Goal: Information Seeking & Learning: Learn about a topic

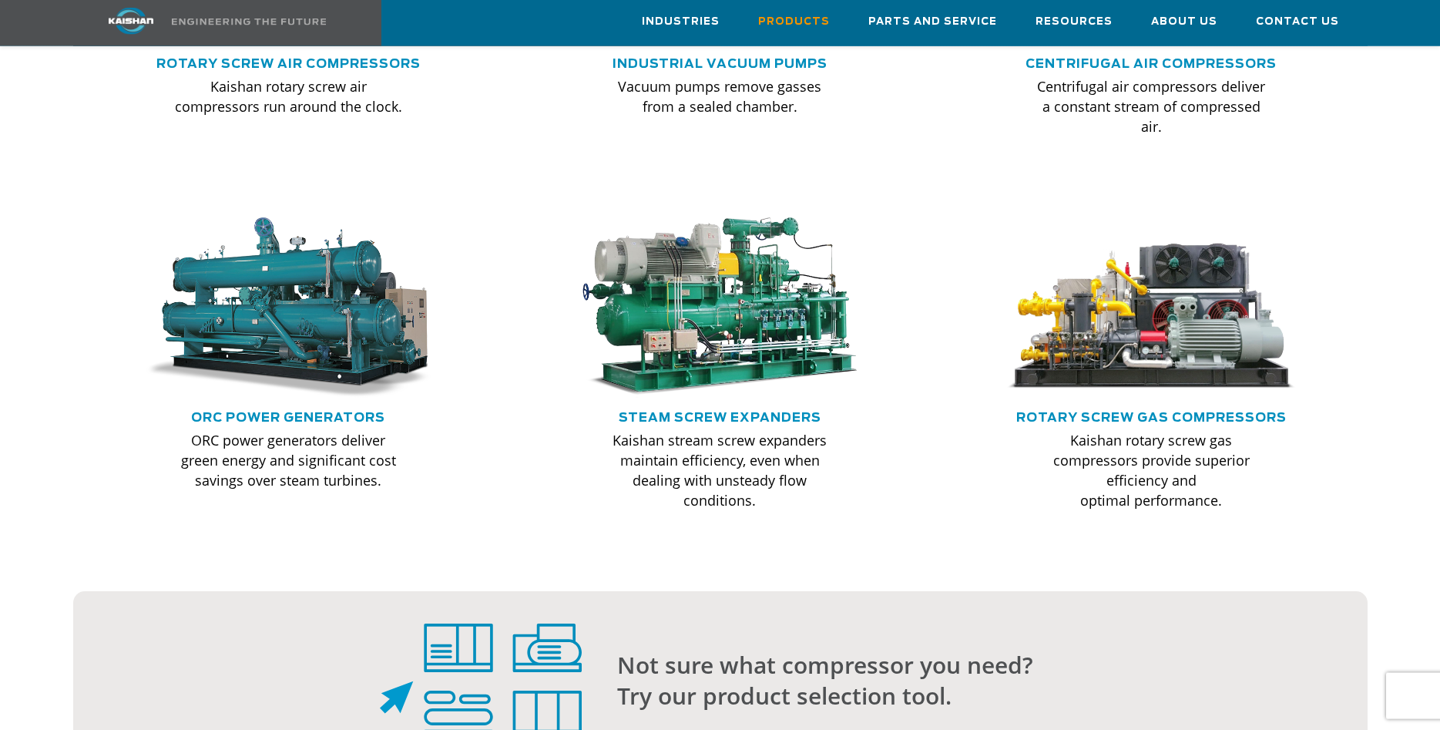
scroll to position [1133, 0]
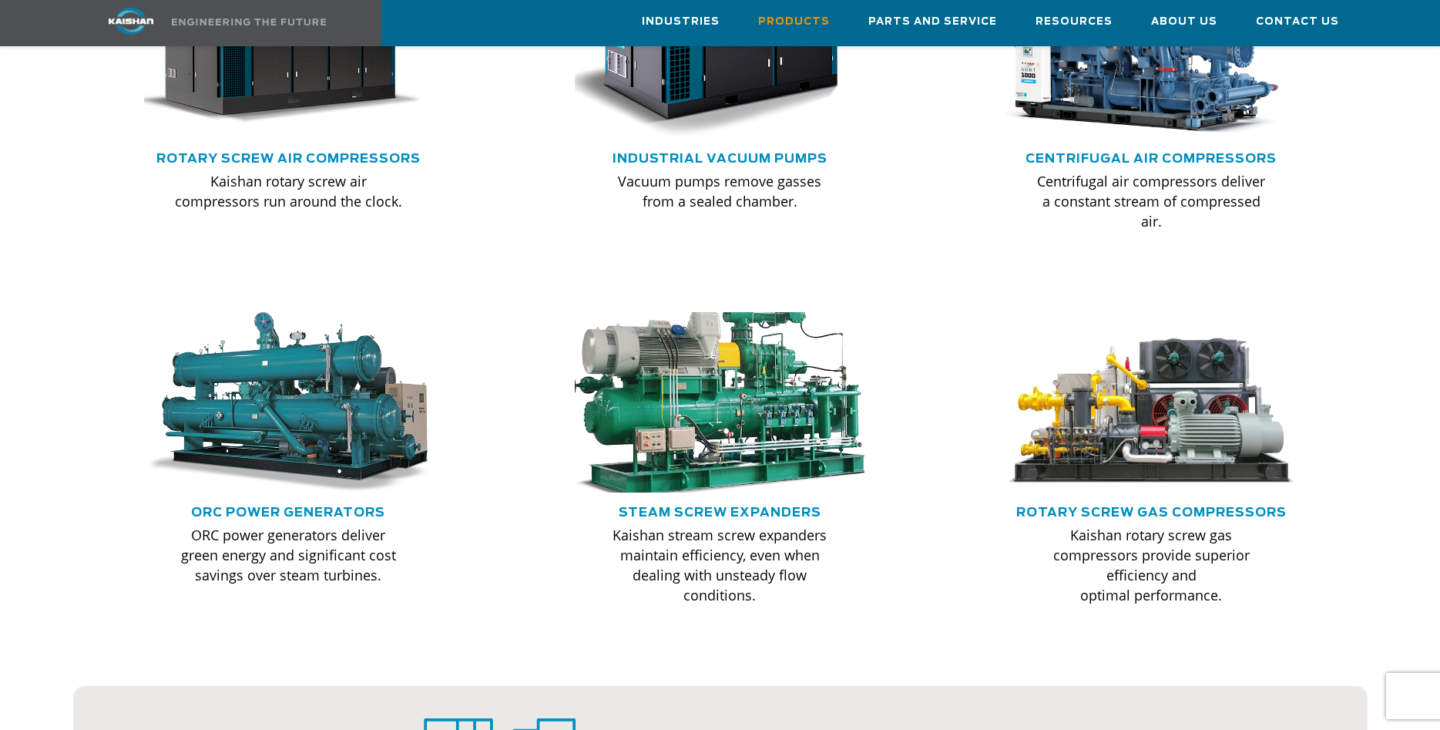
click at [704, 337] on img at bounding box center [720, 402] width 319 height 199
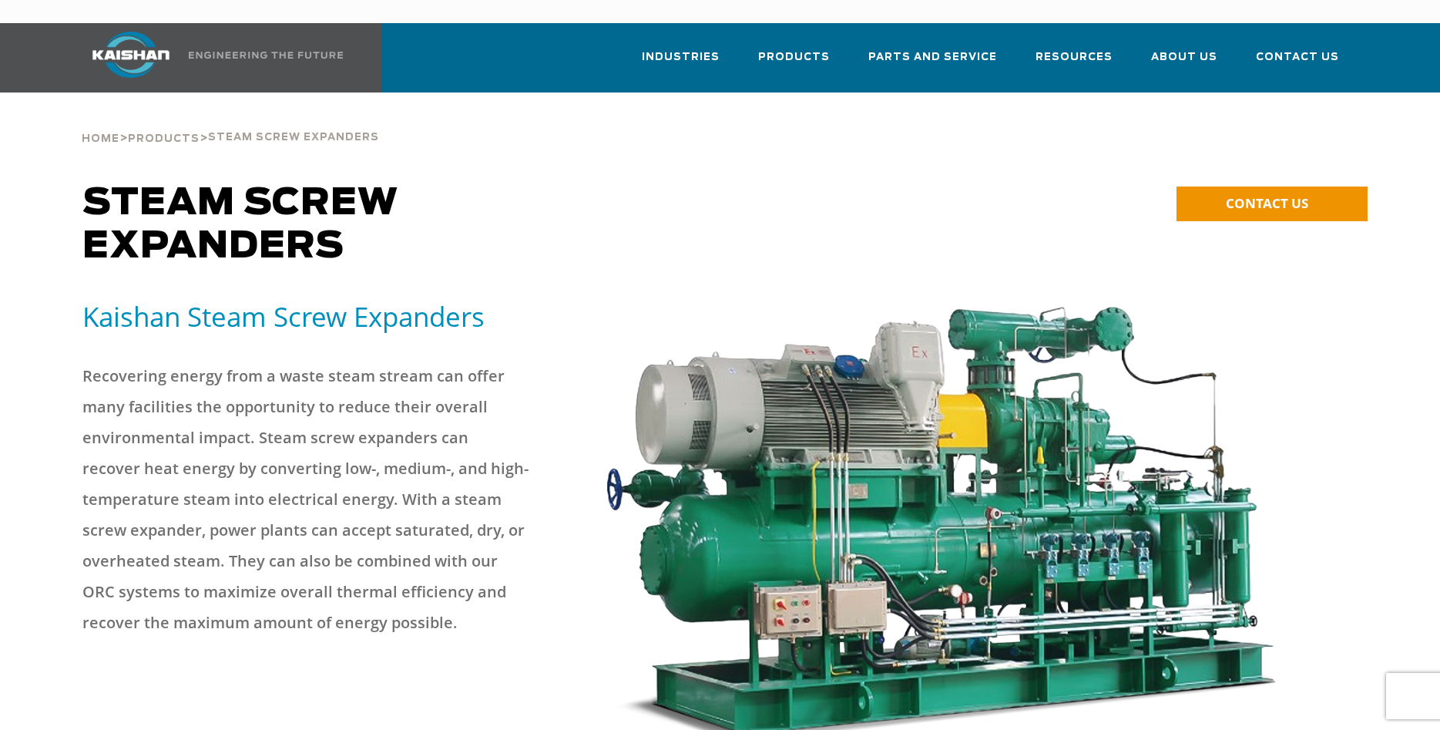
click at [806, 566] on img at bounding box center [941, 524] width 683 height 450
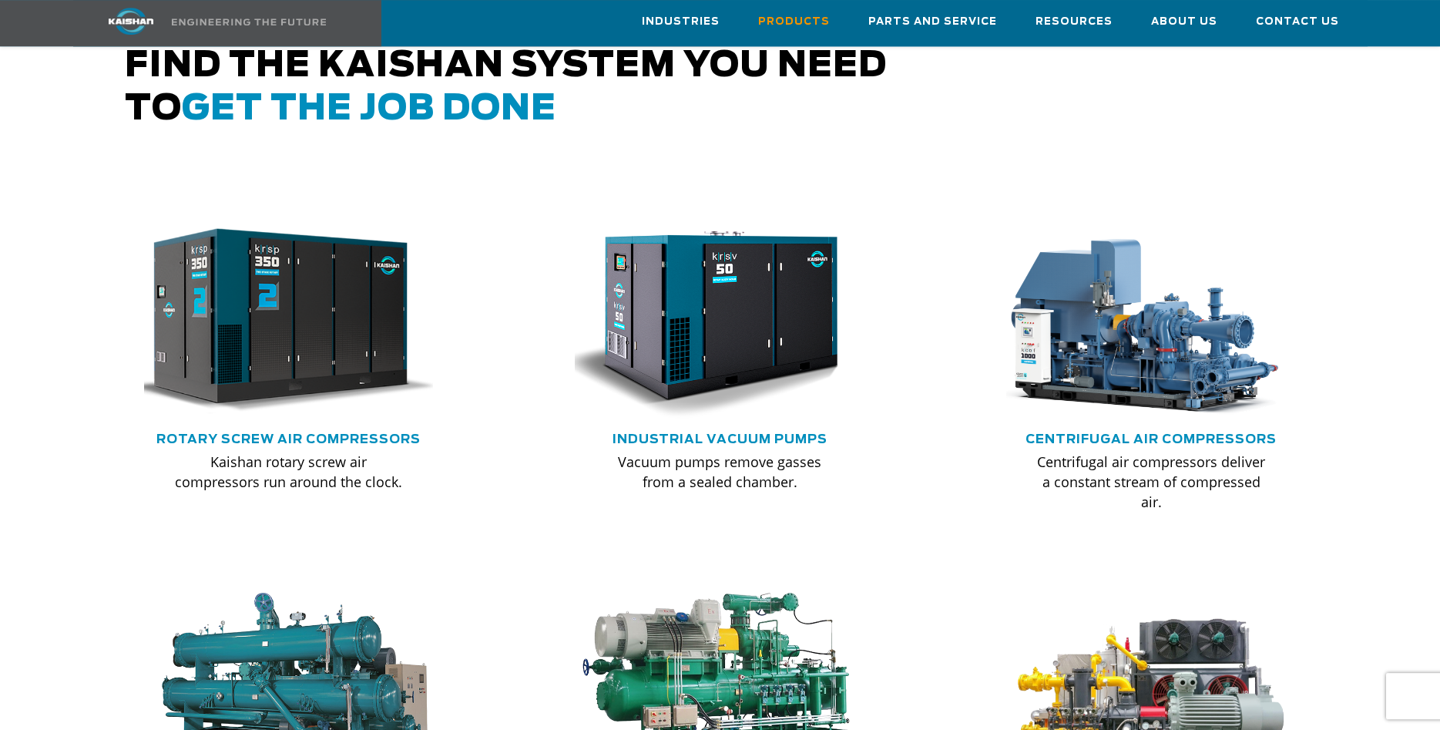
scroll to position [819, 0]
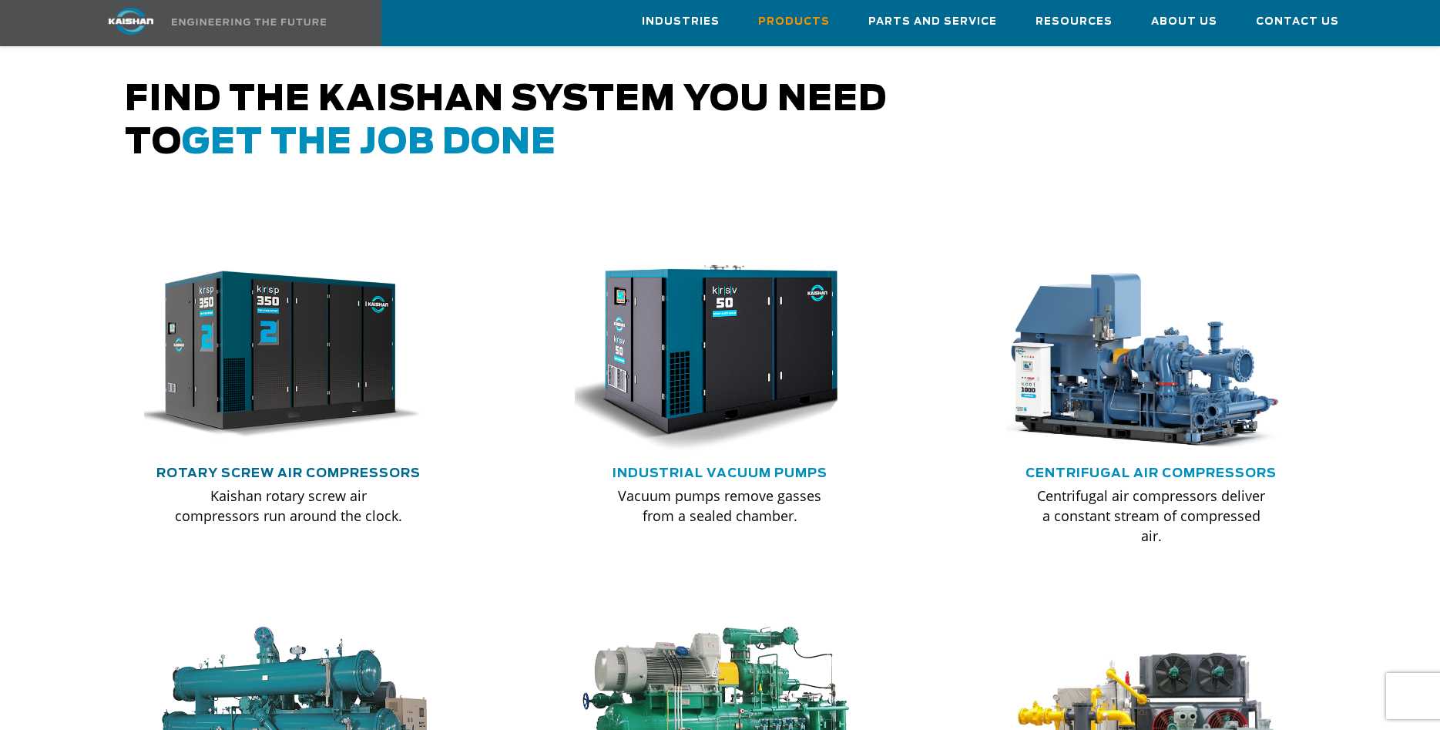
click at [290, 467] on link "Rotary Screw Air Compressors" at bounding box center [288, 473] width 264 height 12
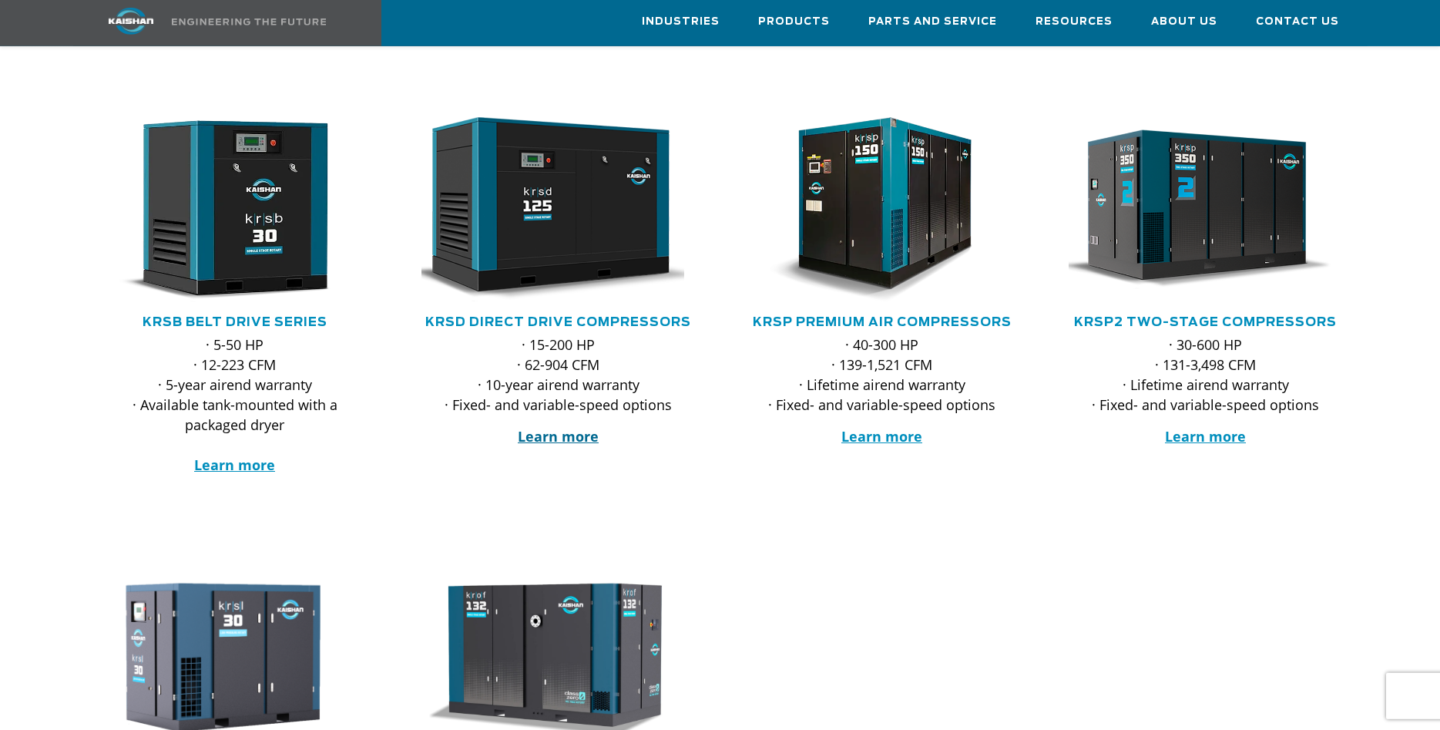
scroll to position [157, 0]
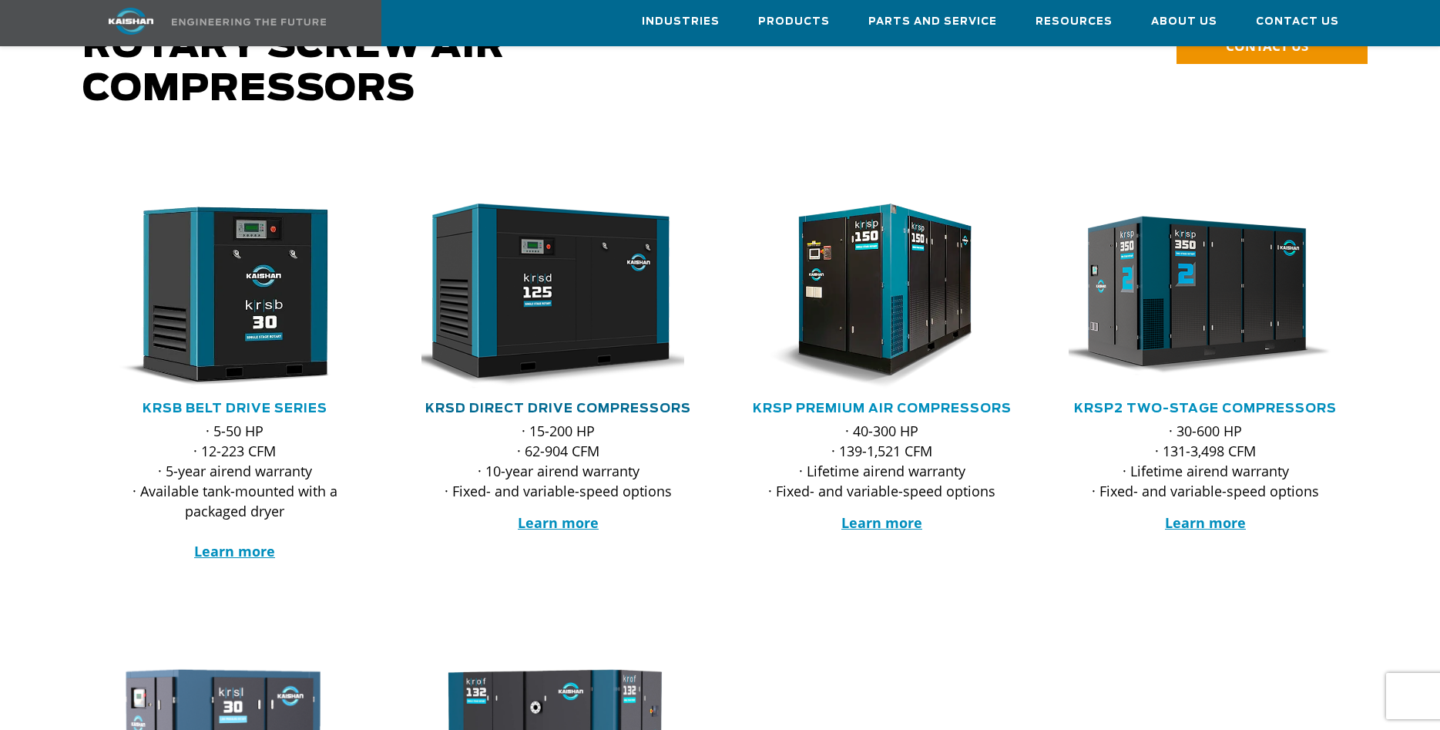
click at [566, 402] on link "KRSD Direct Drive Compressors" at bounding box center [558, 408] width 266 height 12
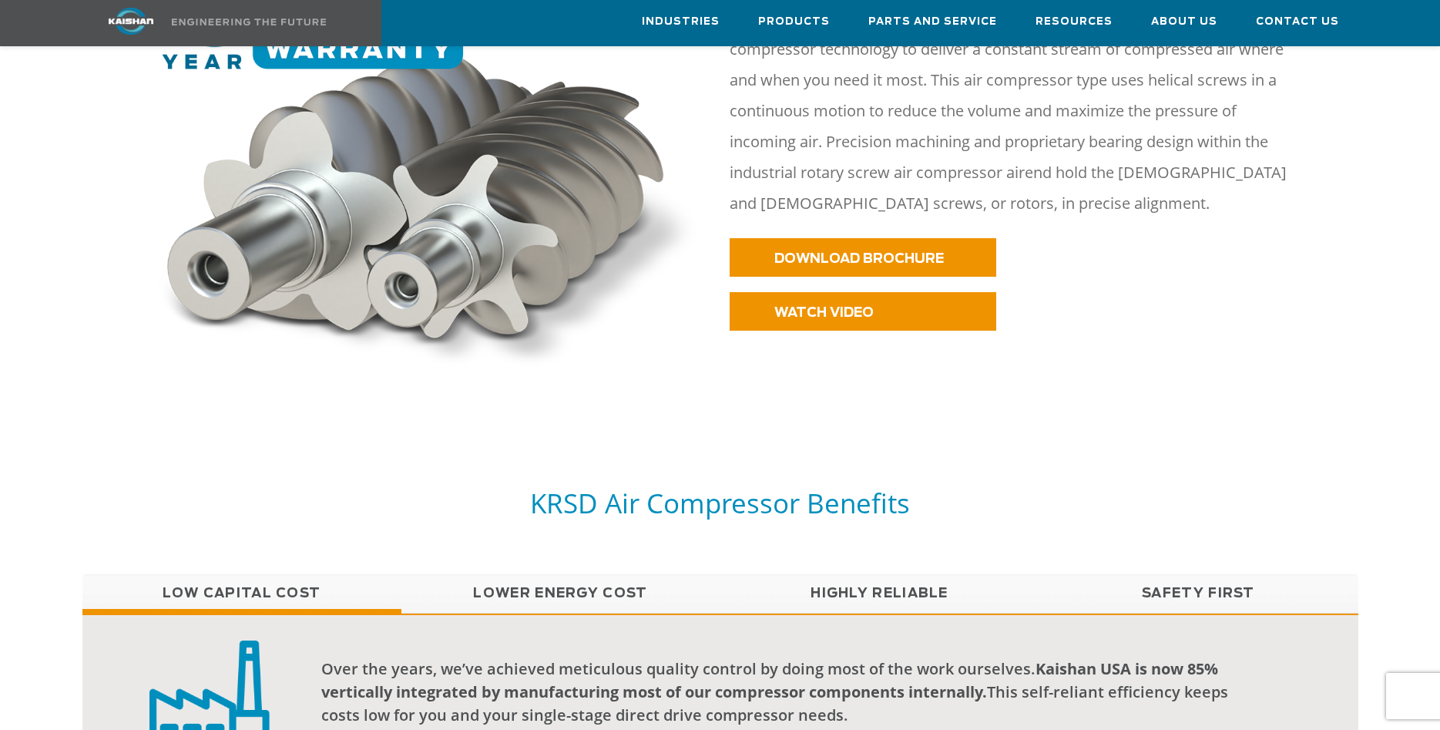
scroll to position [1179, 0]
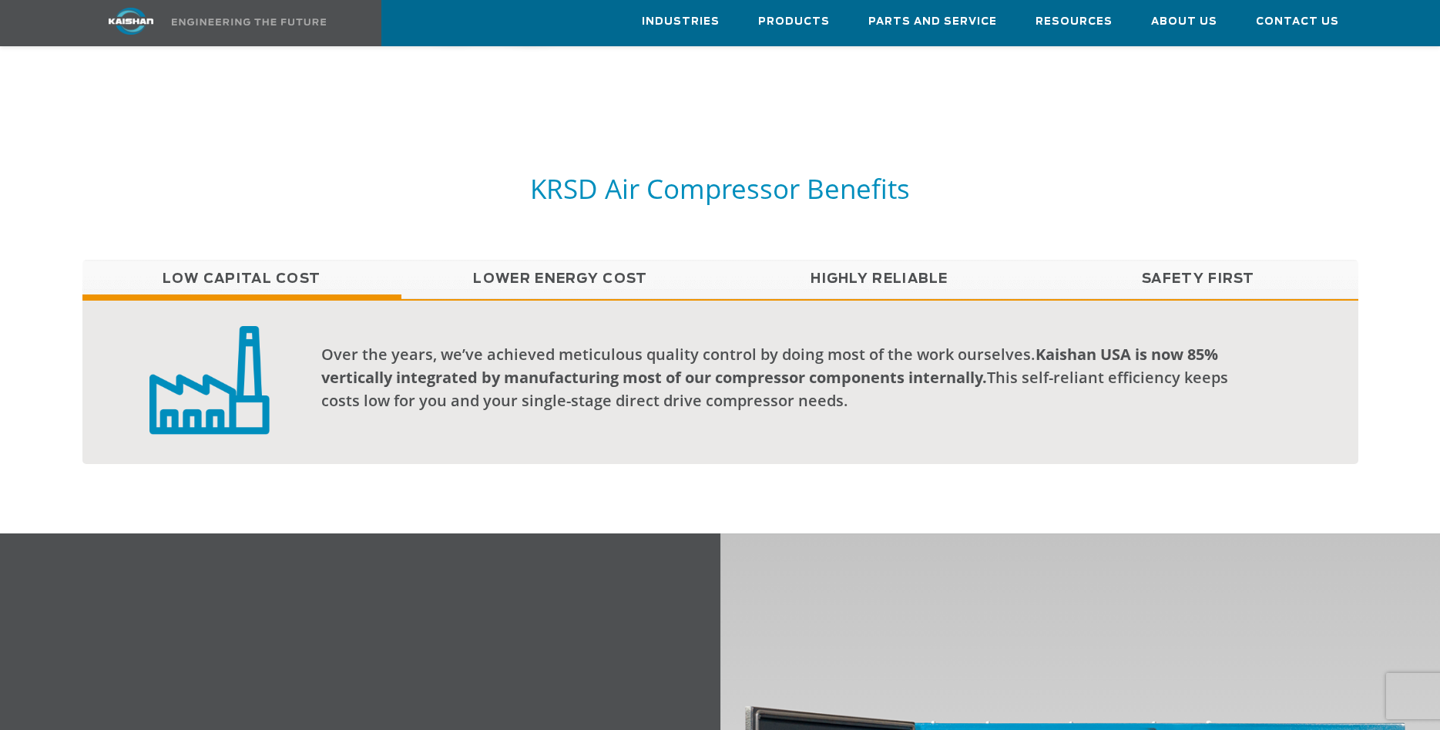
click at [590, 267] on link "Lower Energy Cost" at bounding box center [560, 279] width 319 height 39
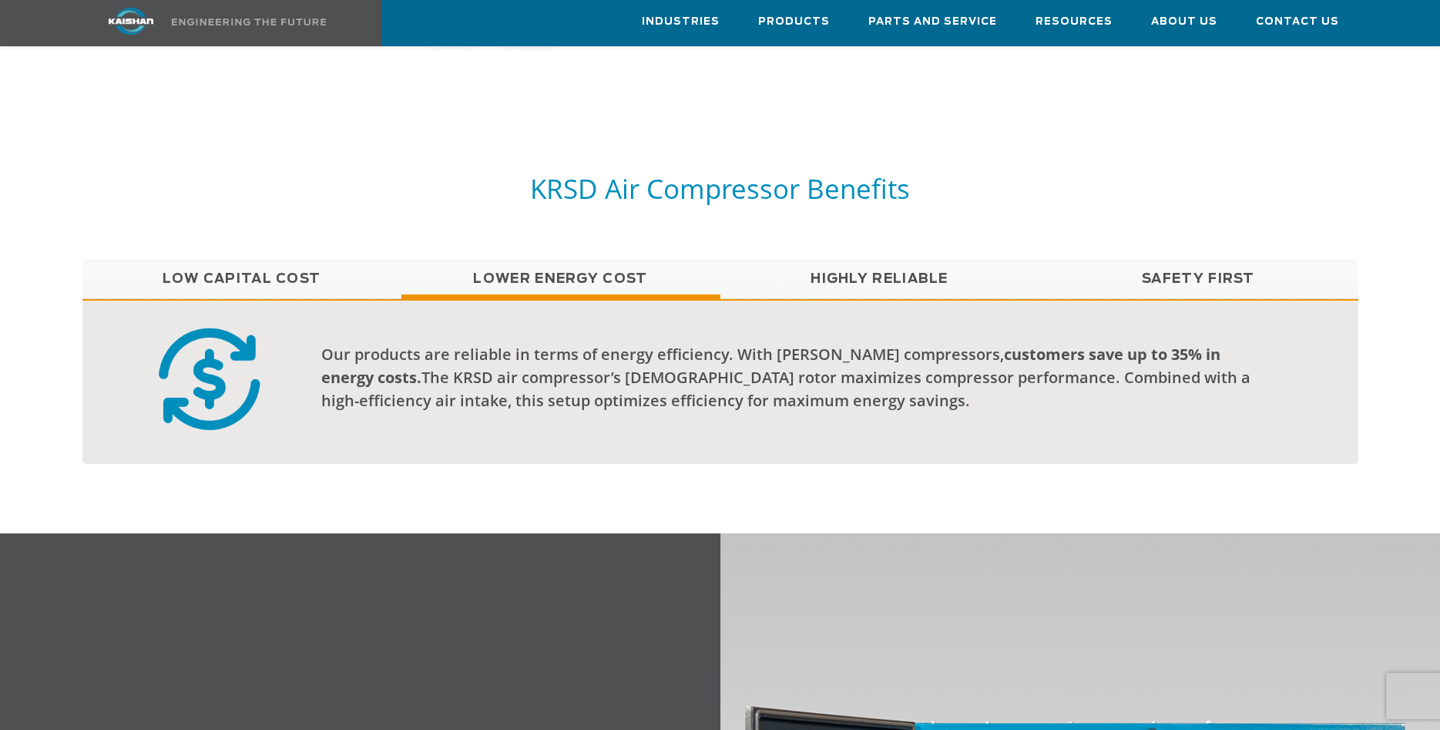
click at [887, 260] on link "Highly Reliable" at bounding box center [879, 279] width 319 height 39
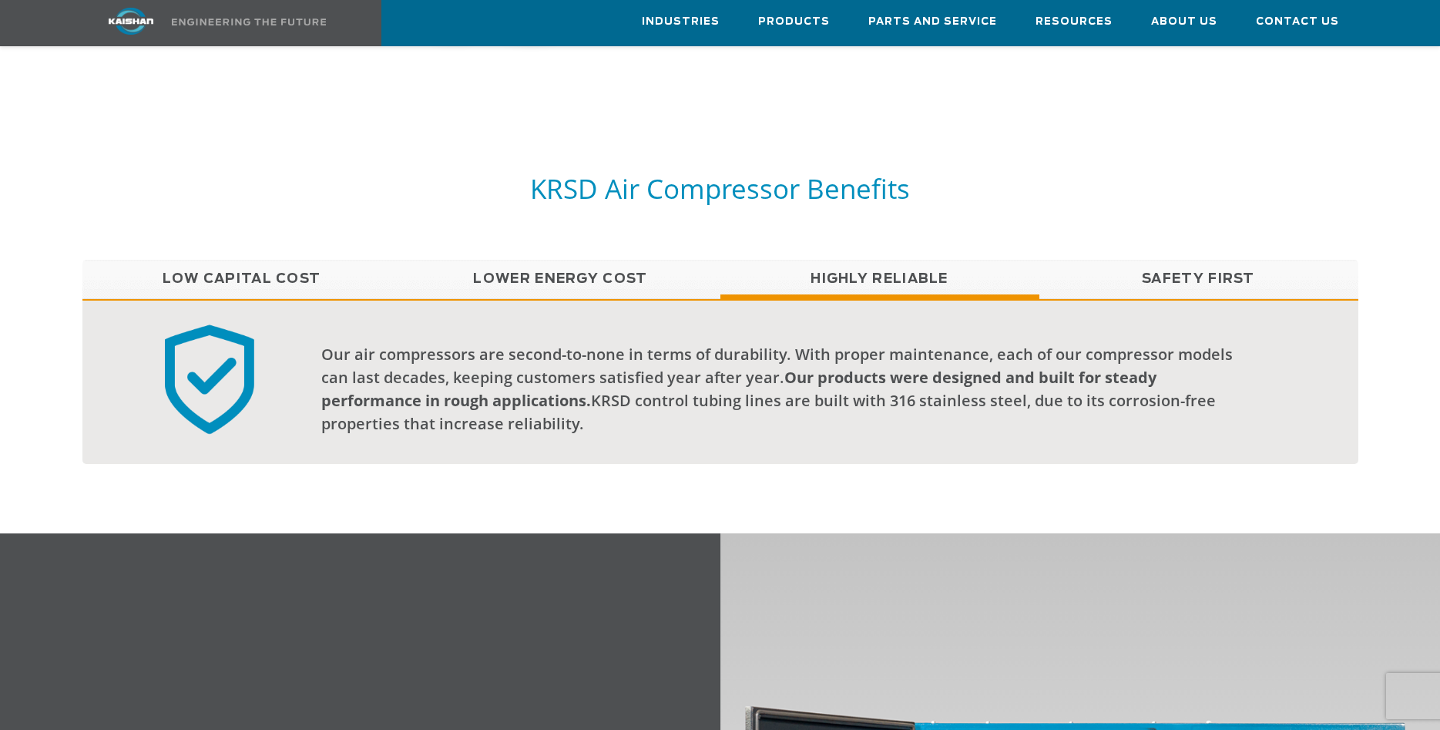
click at [1167, 261] on link "Safety First" at bounding box center [1198, 279] width 319 height 39
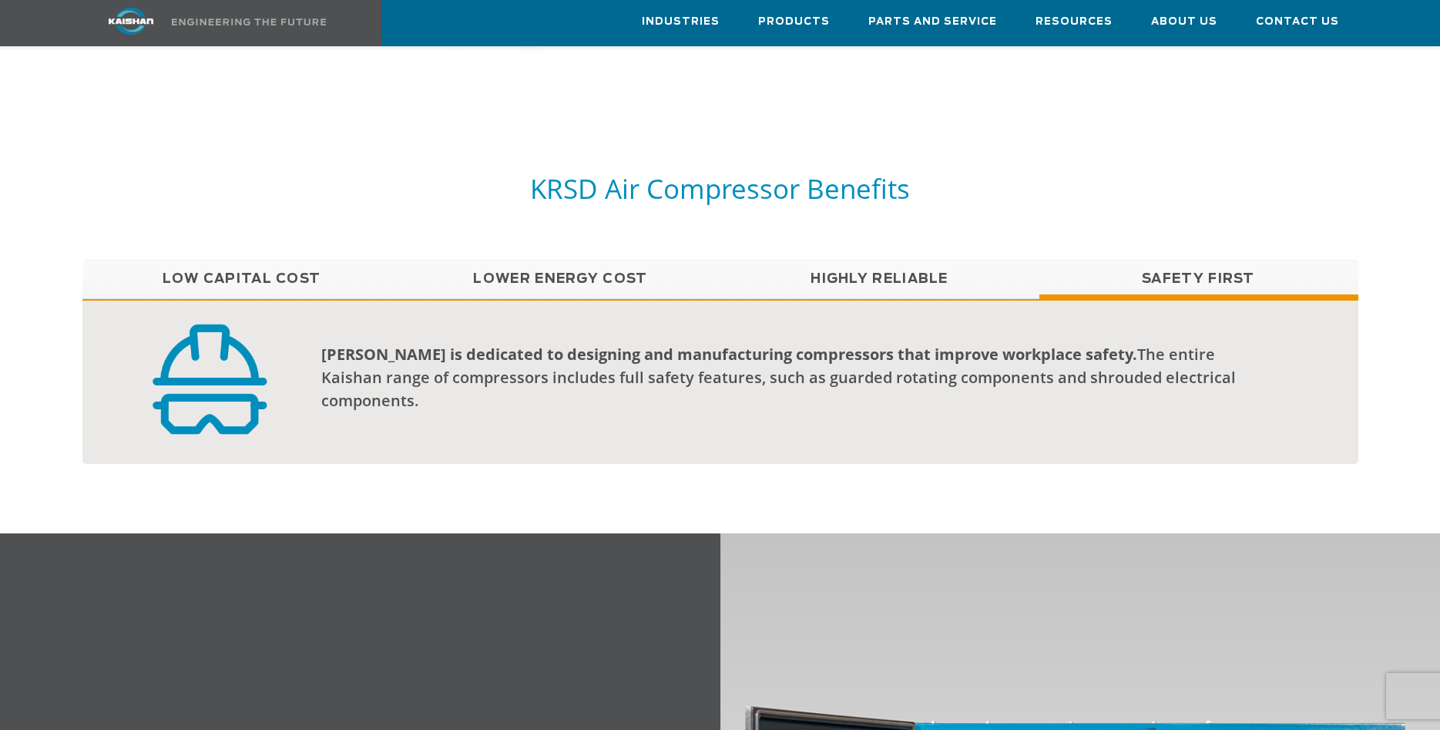
click at [977, 260] on link "Highly Reliable" at bounding box center [879, 279] width 319 height 39
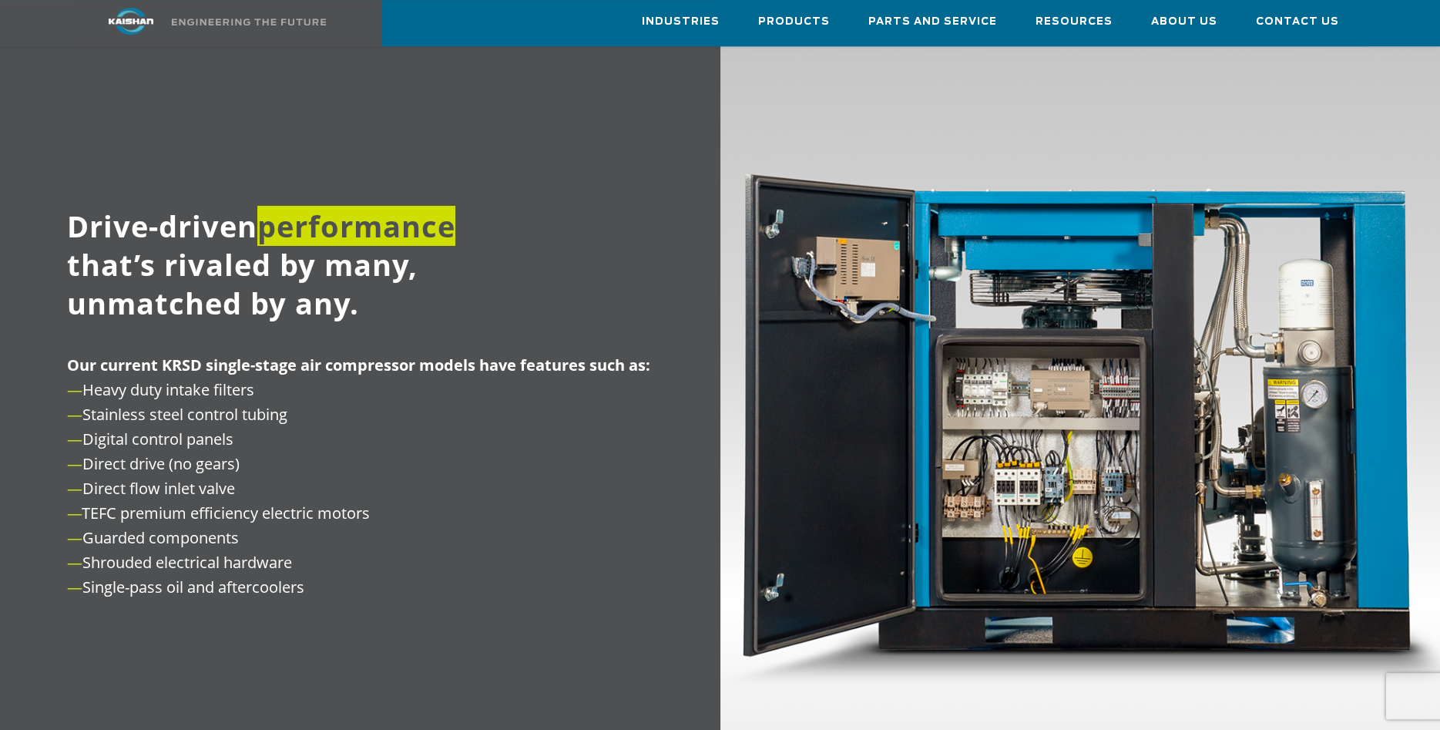
scroll to position [1886, 0]
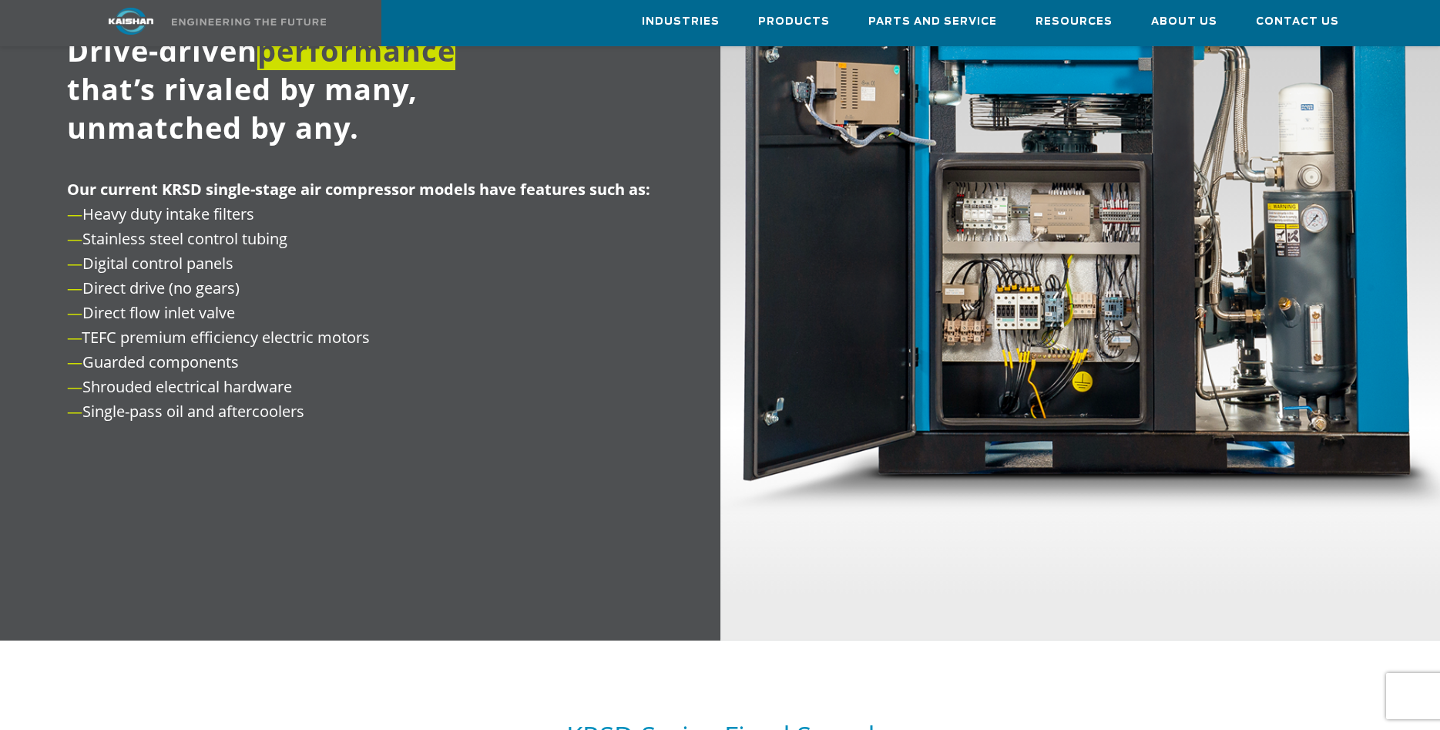
click at [1042, 316] on img at bounding box center [1080, 233] width 720 height 814
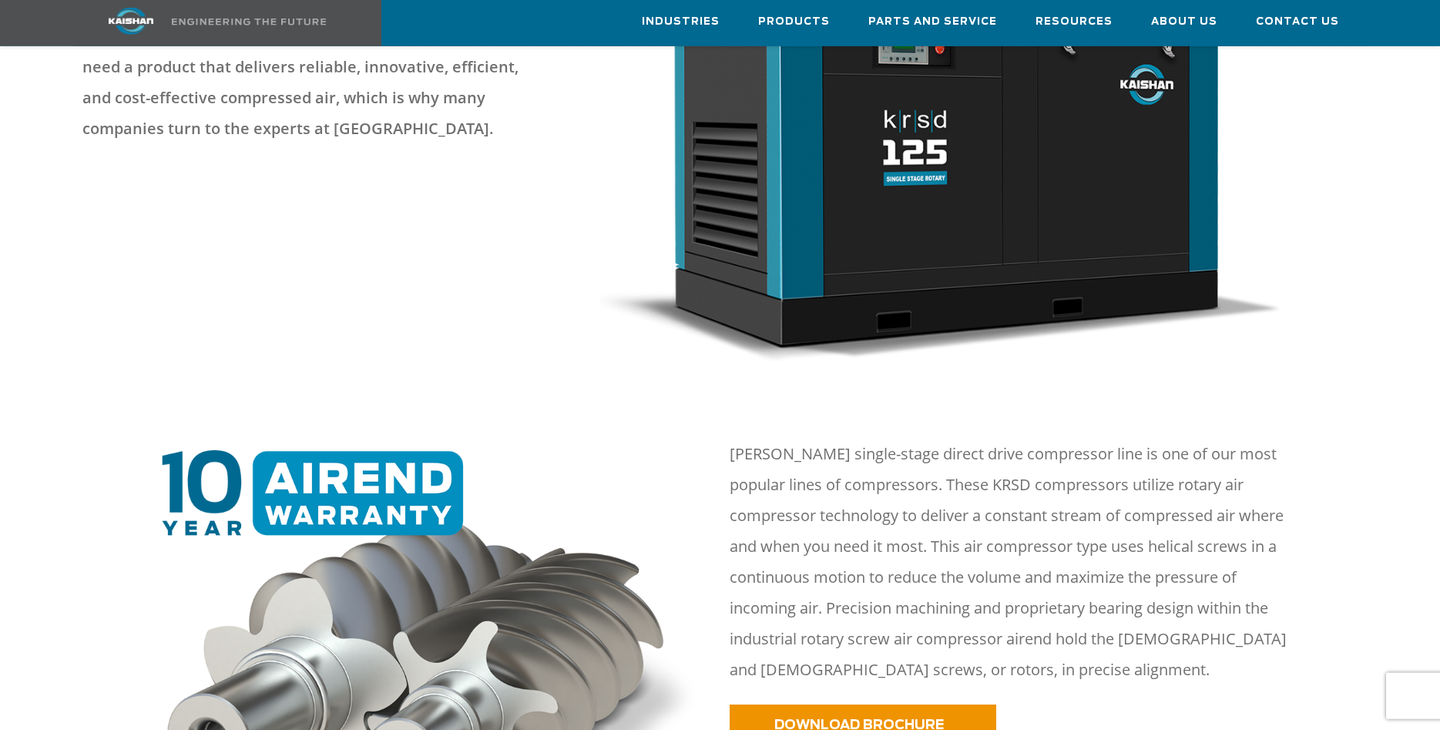
scroll to position [0, 0]
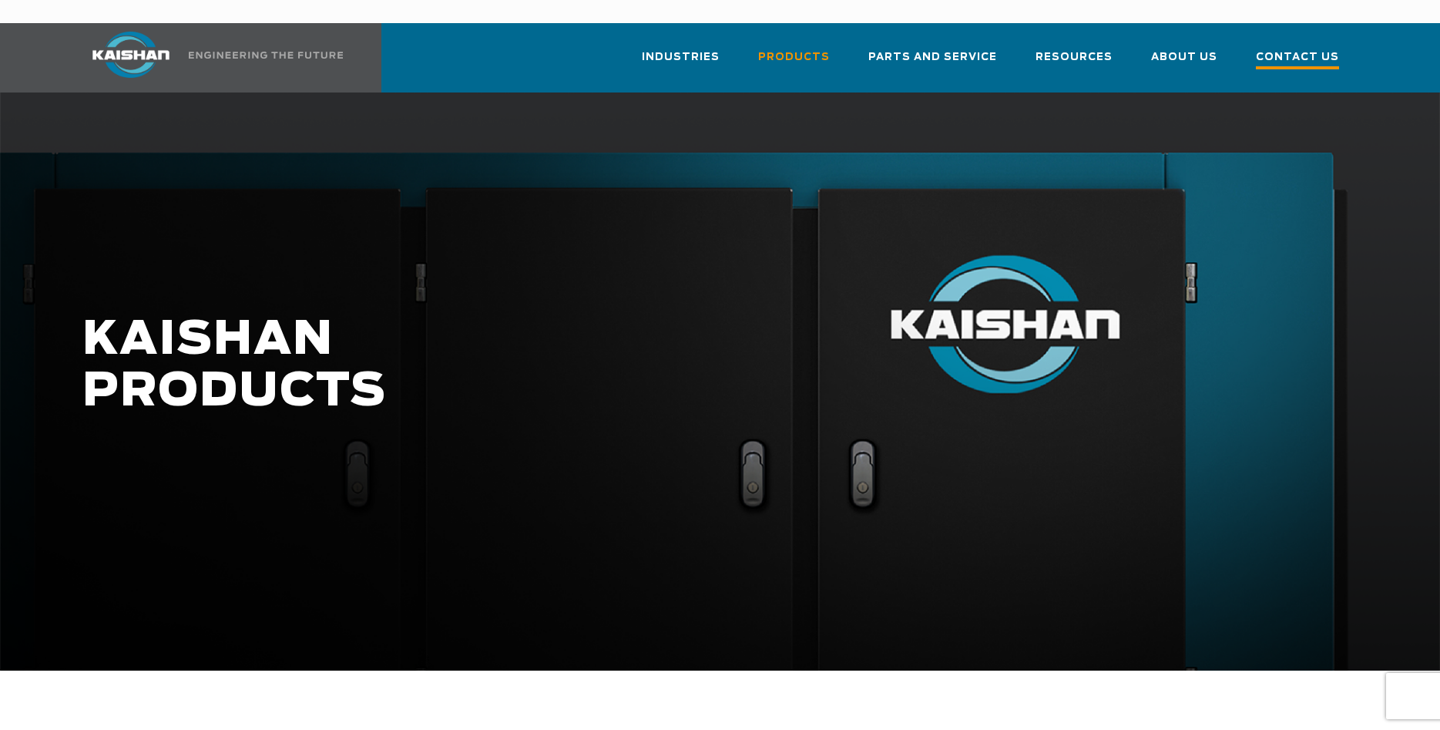
click at [1305, 49] on span "Contact Us" at bounding box center [1297, 59] width 83 height 21
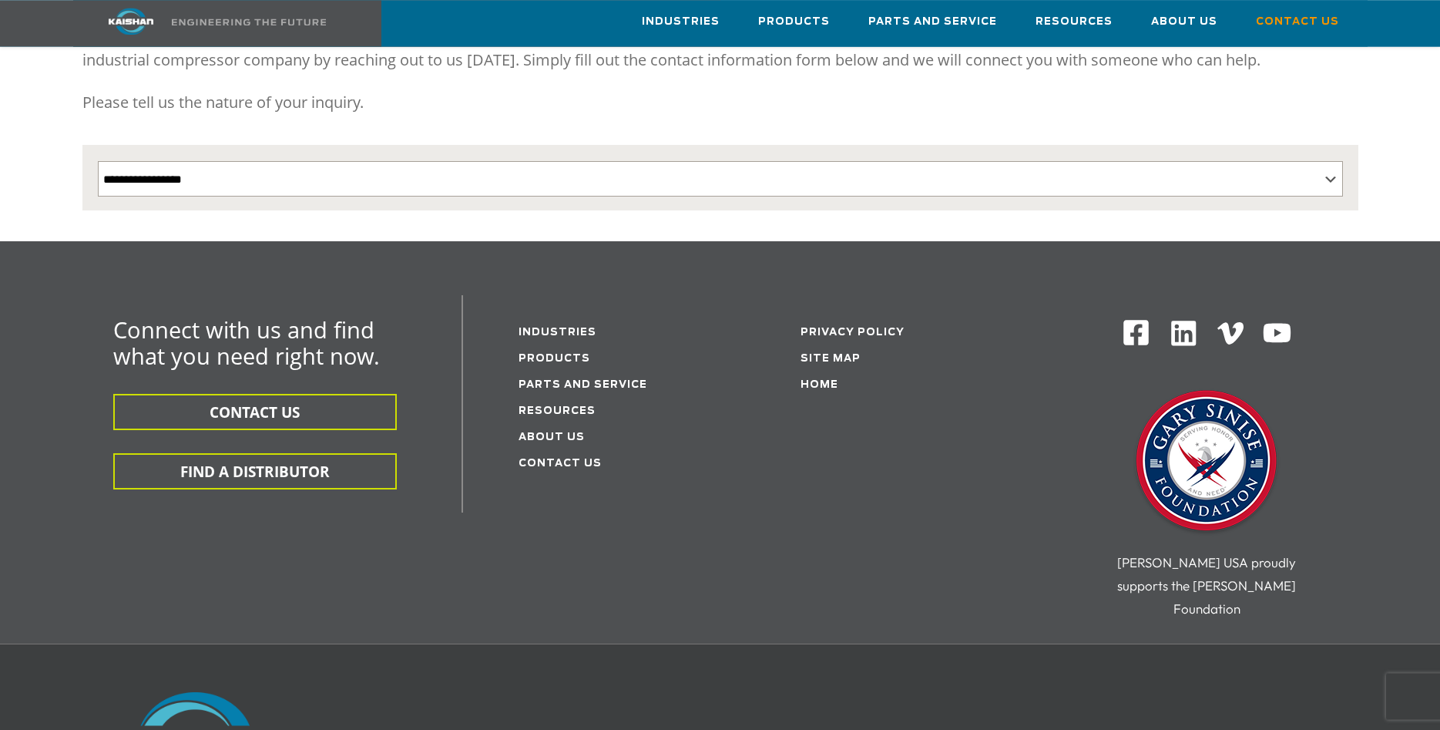
scroll to position [249, 0]
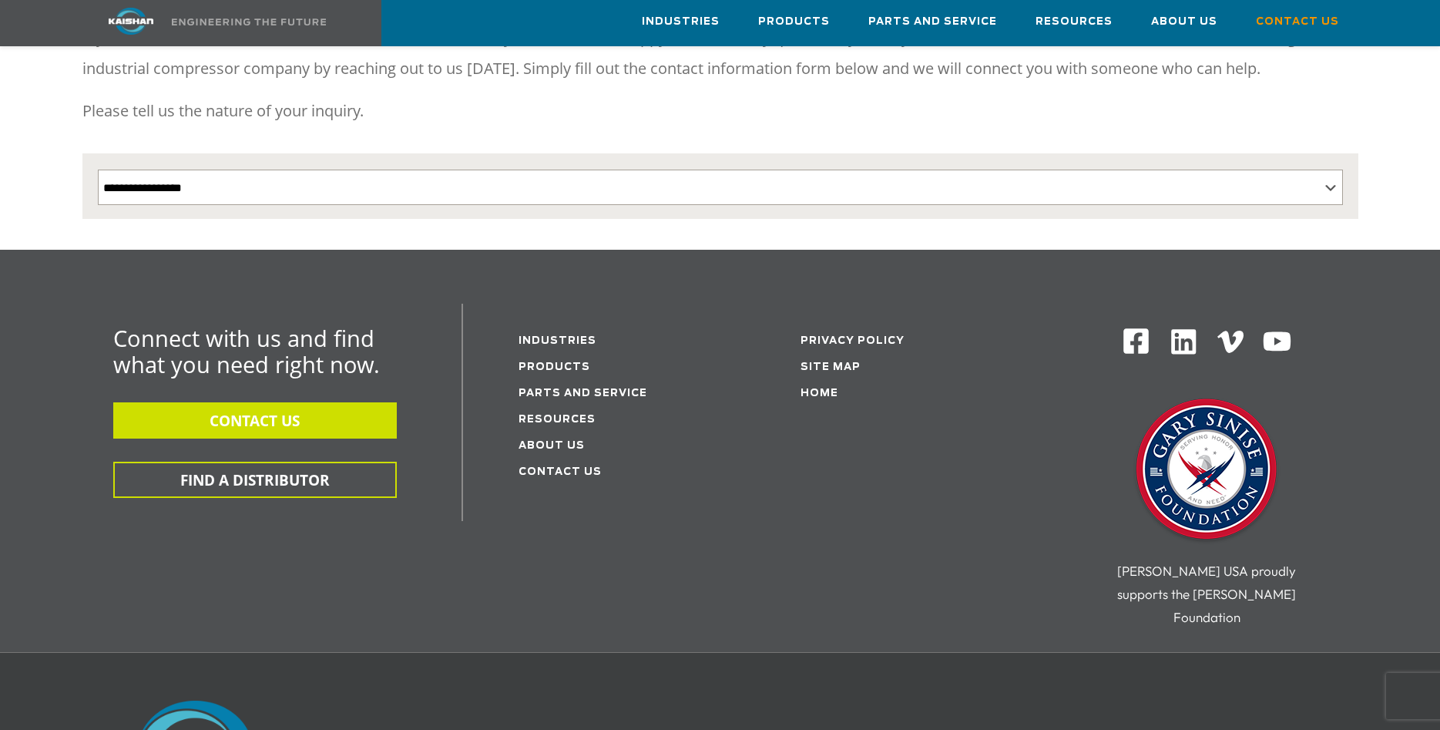
click at [306, 402] on button "CONTACT US" at bounding box center [255, 420] width 284 height 36
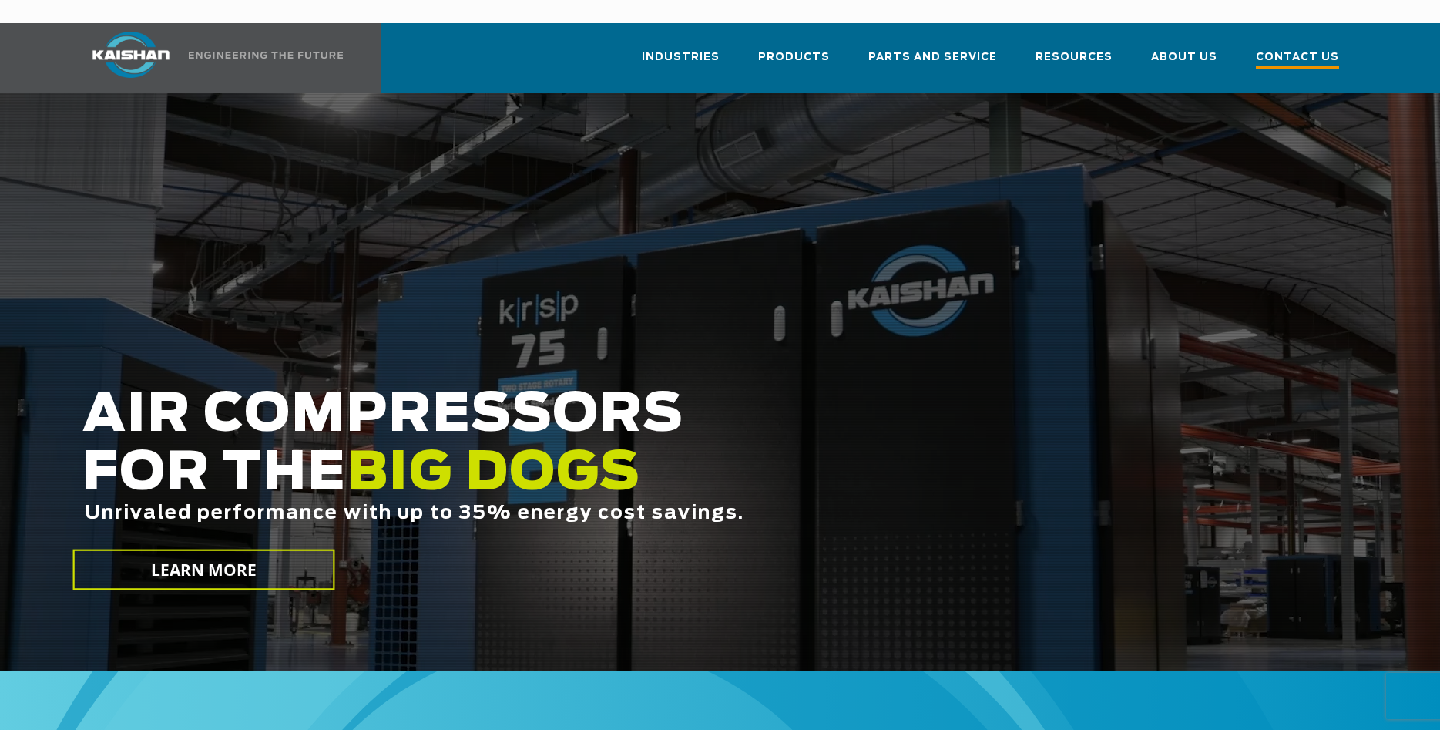
click at [1297, 49] on span "Contact Us" at bounding box center [1297, 59] width 83 height 21
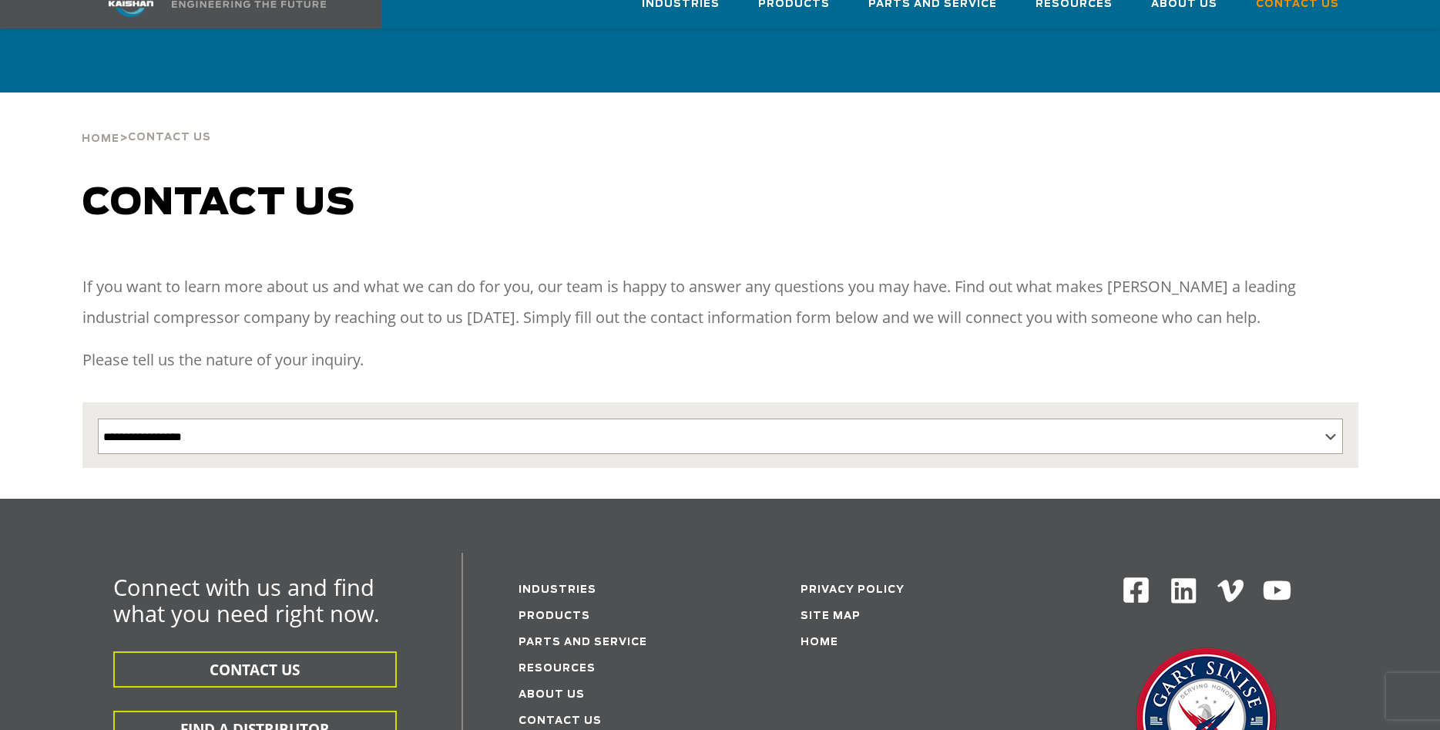
scroll to position [236, 0]
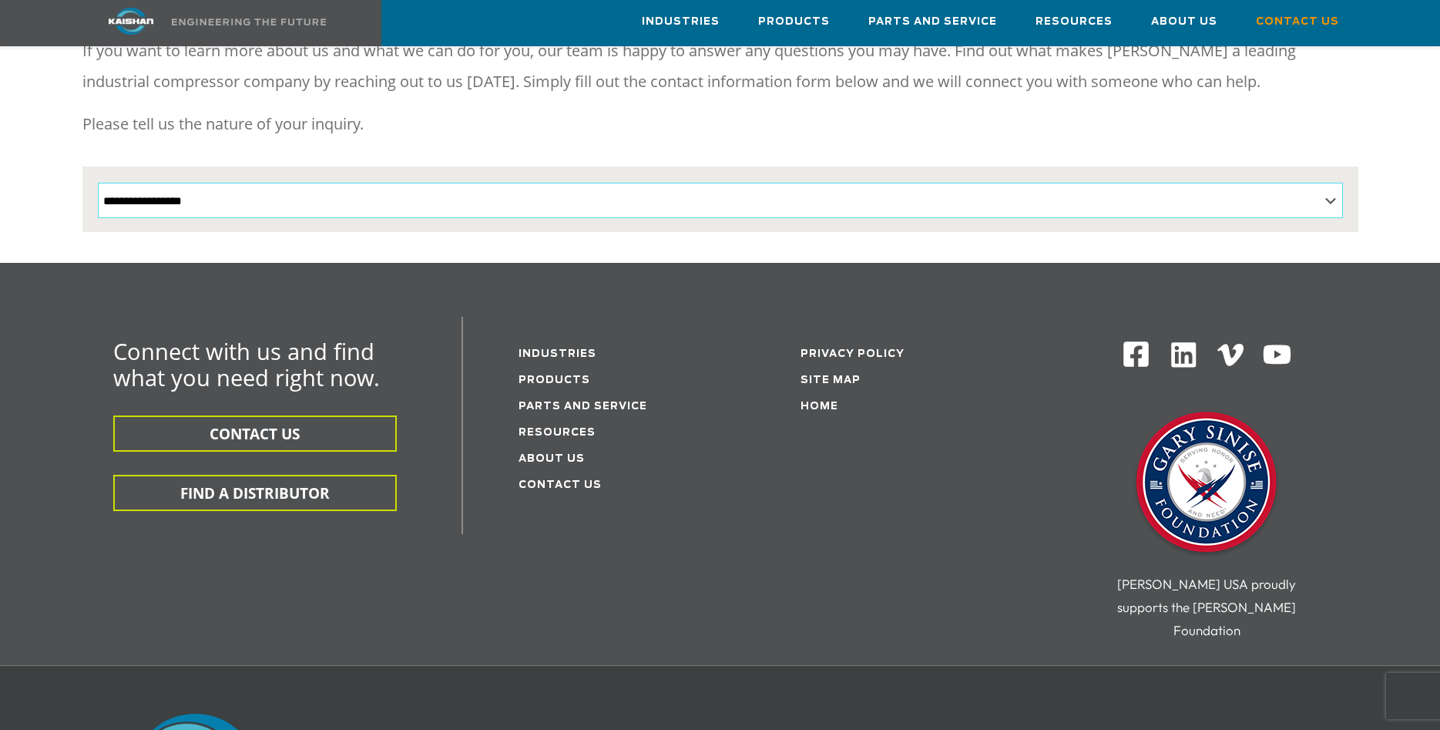
click at [98, 183] on select "**********" at bounding box center [720, 200] width 1245 height 35
click at [851, 109] on p "Please tell us the nature of your inquiry." at bounding box center [720, 124] width 1276 height 31
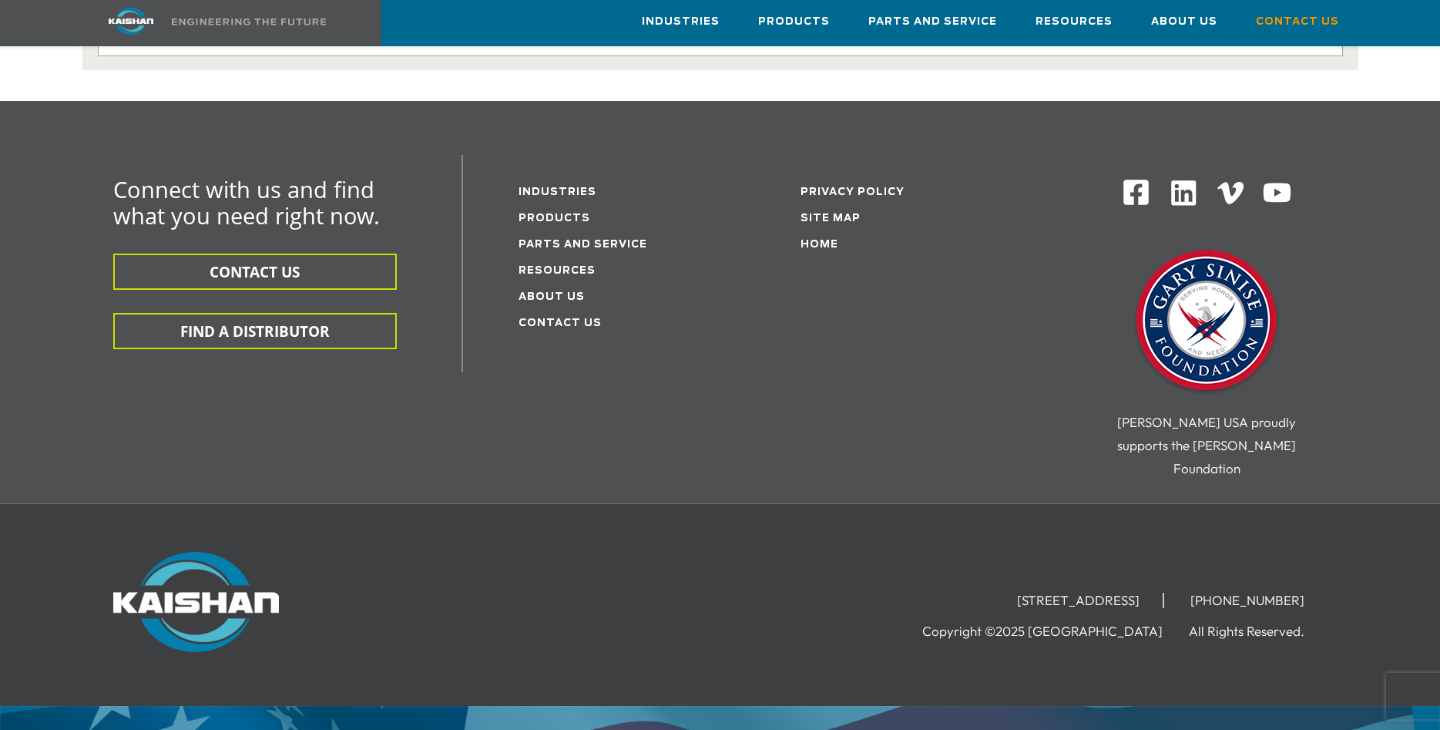
scroll to position [406, 0]
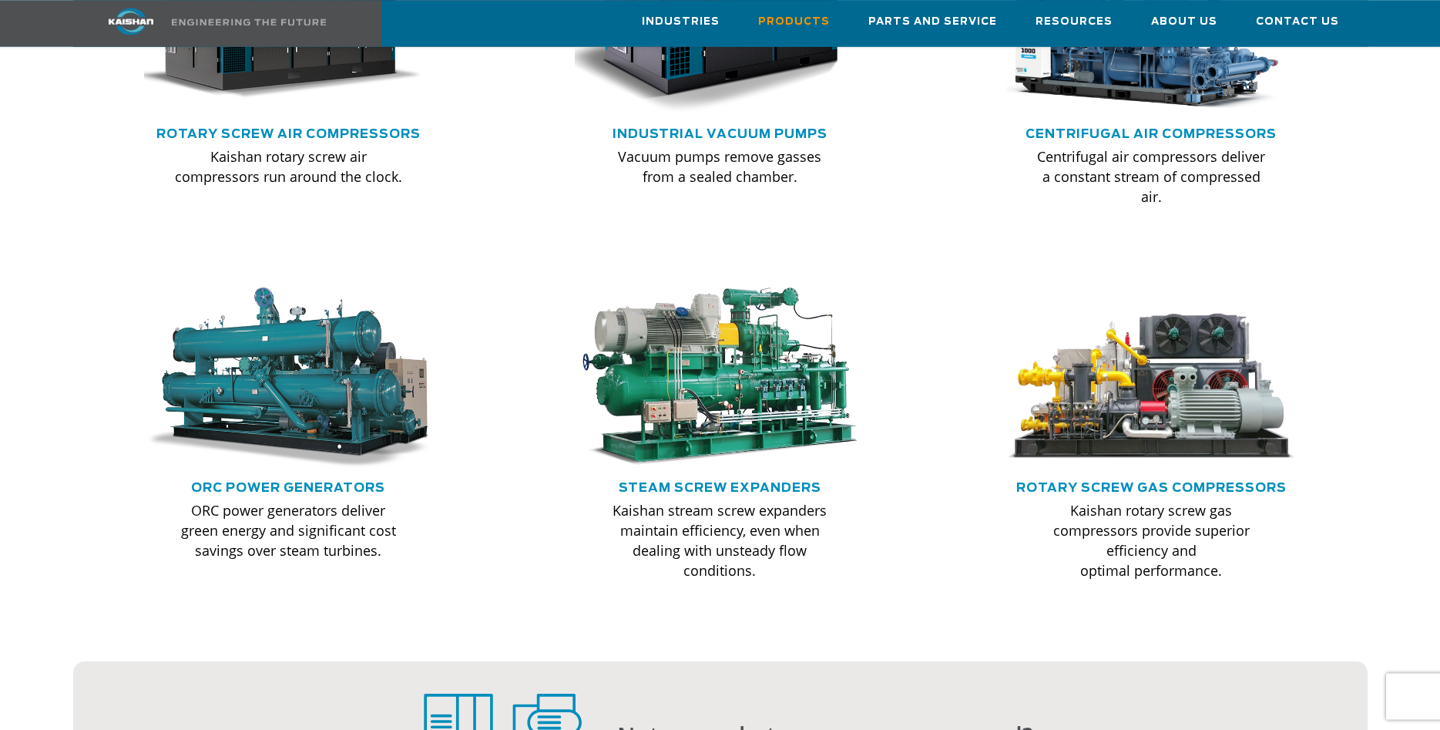
scroll to position [1179, 0]
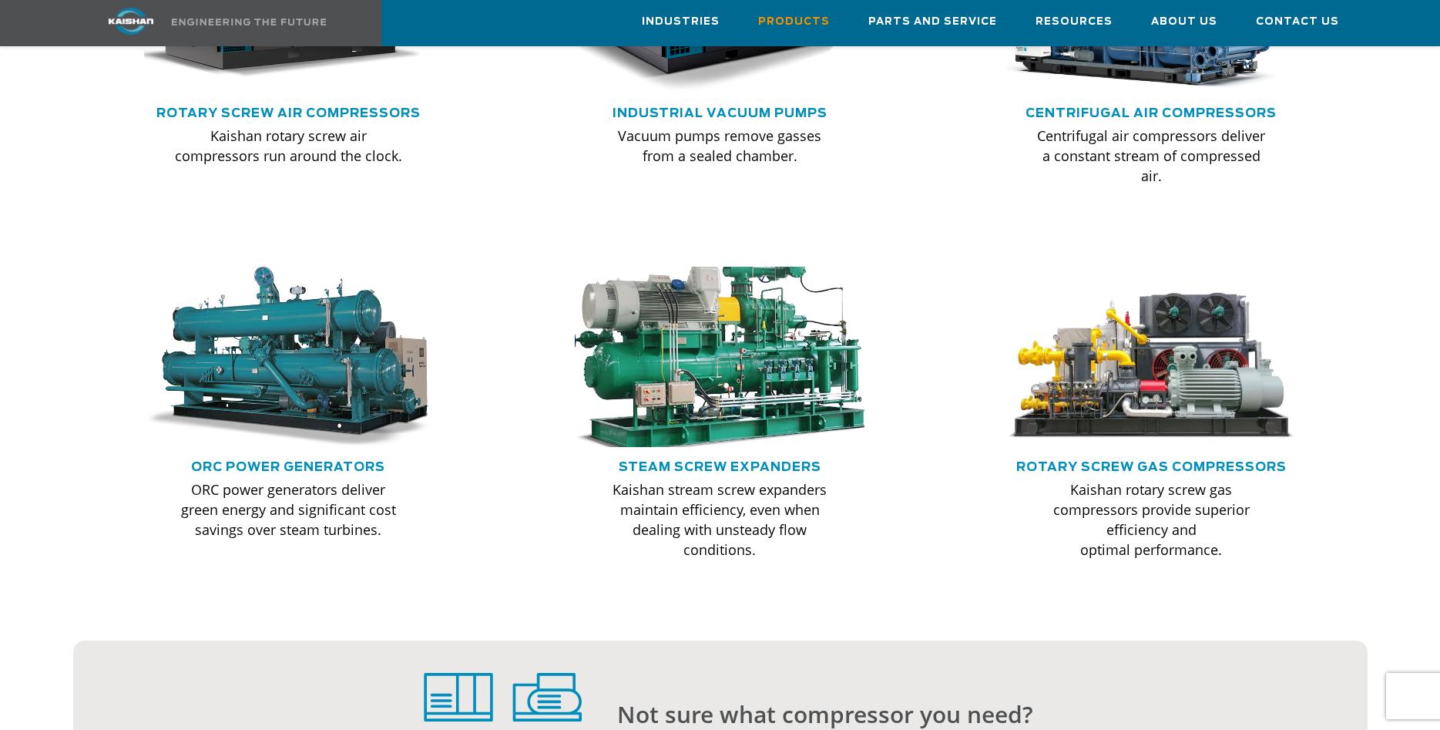
click at [774, 337] on img at bounding box center [720, 356] width 319 height 199
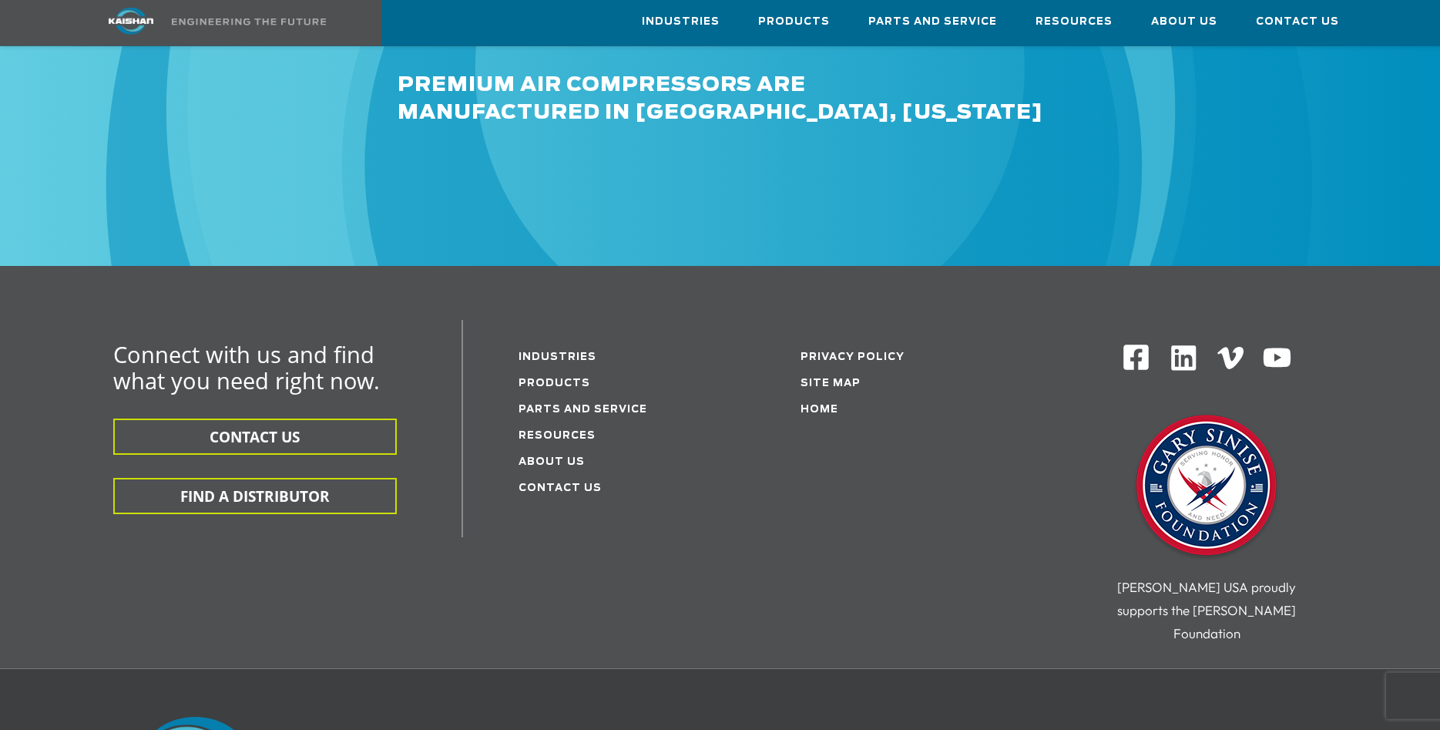
scroll to position [2100, 0]
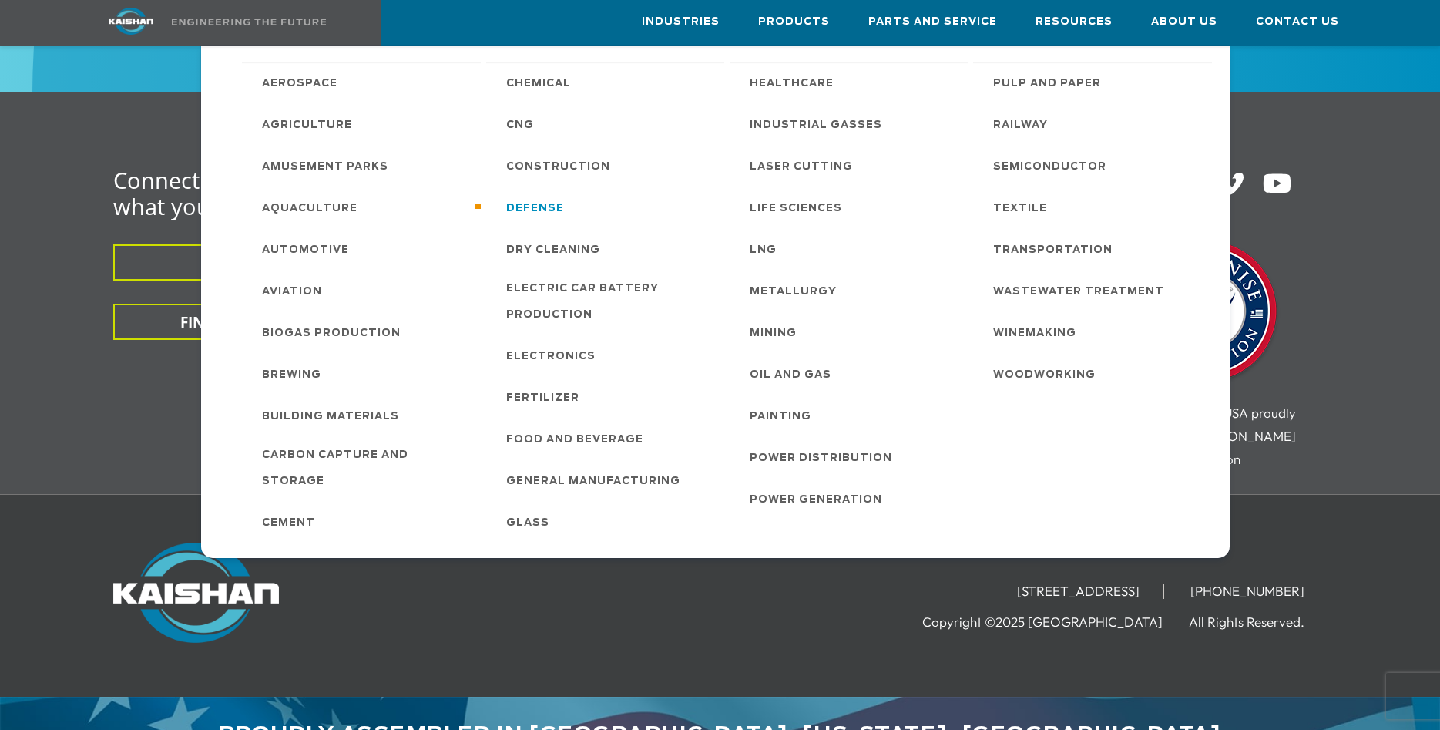
click at [542, 212] on span "Defense" at bounding box center [535, 209] width 58 height 26
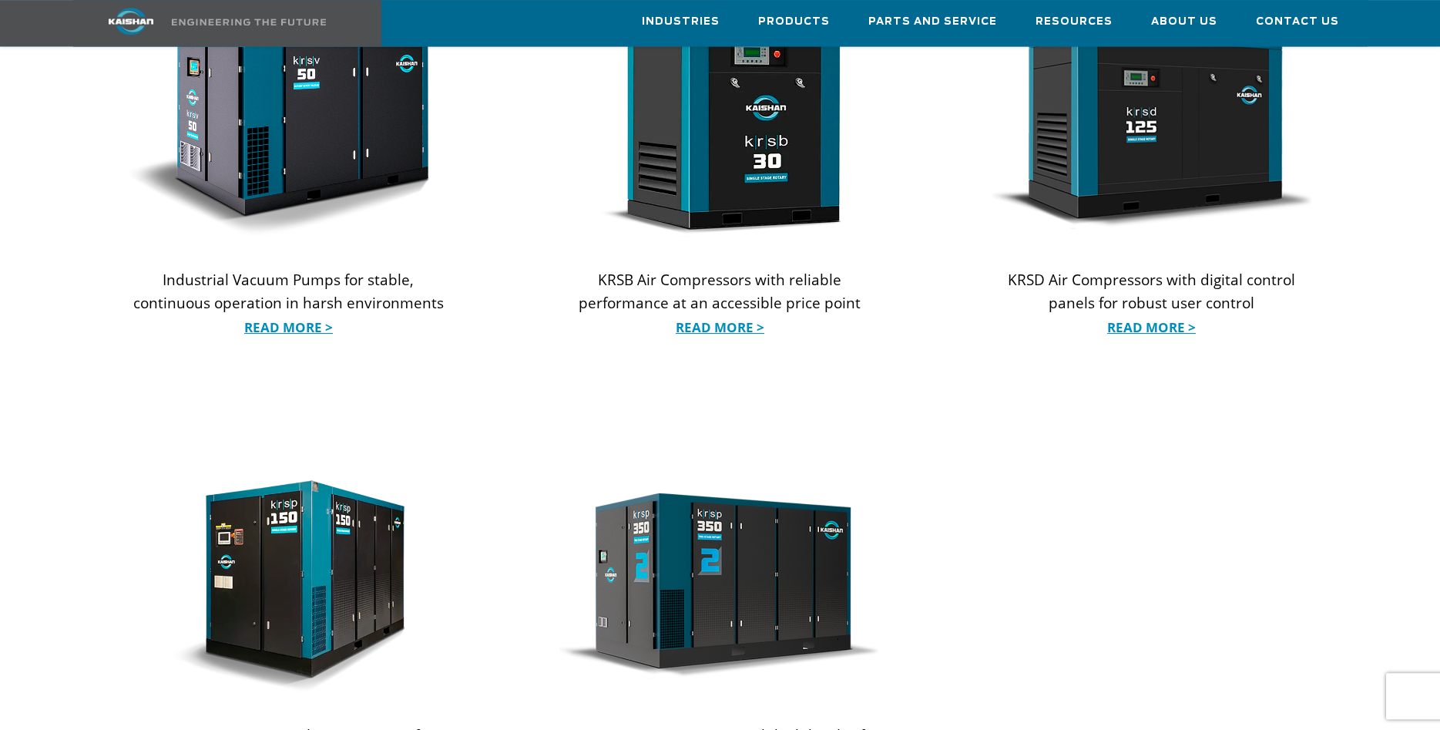
scroll to position [1651, 0]
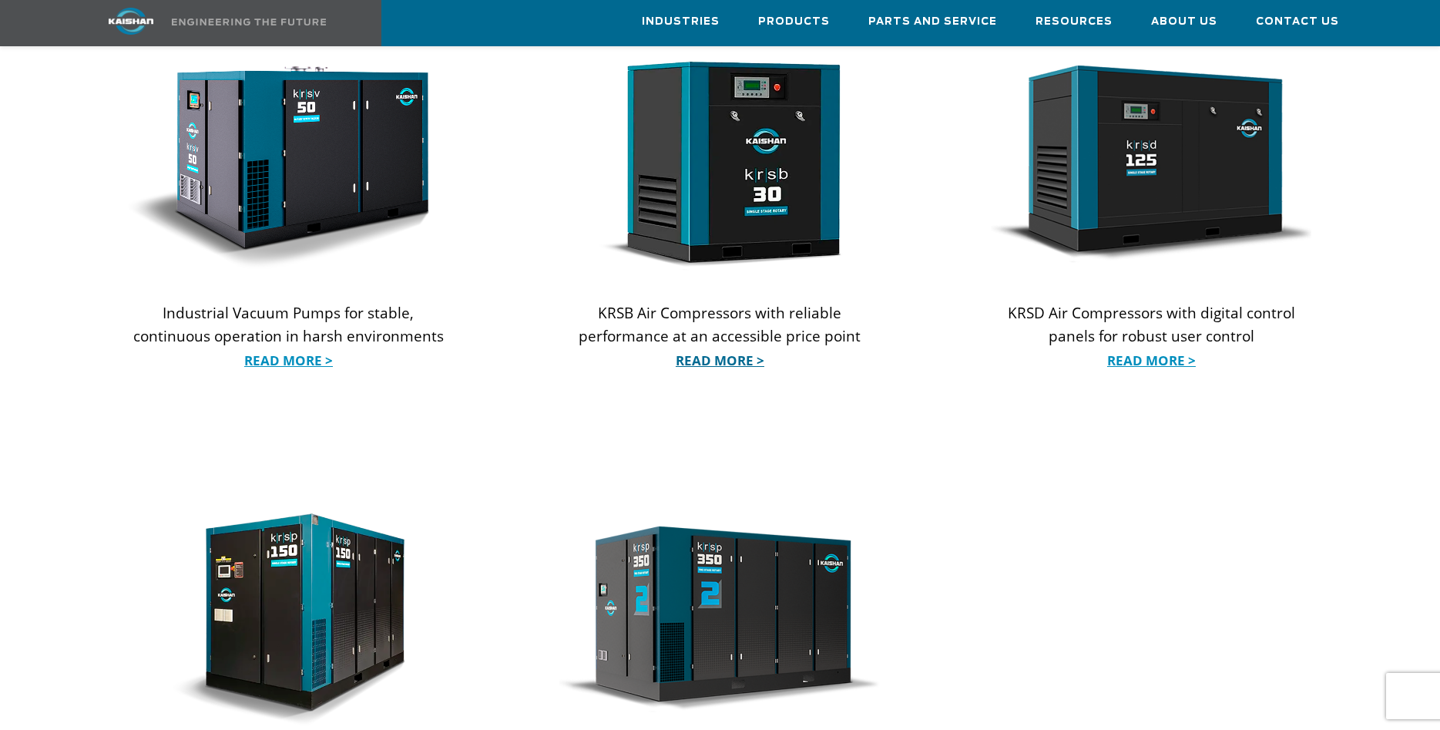
click at [715, 349] on link "Read More >" at bounding box center [719, 360] width 321 height 23
click at [297, 349] on link "Read More >" at bounding box center [289, 360] width 321 height 23
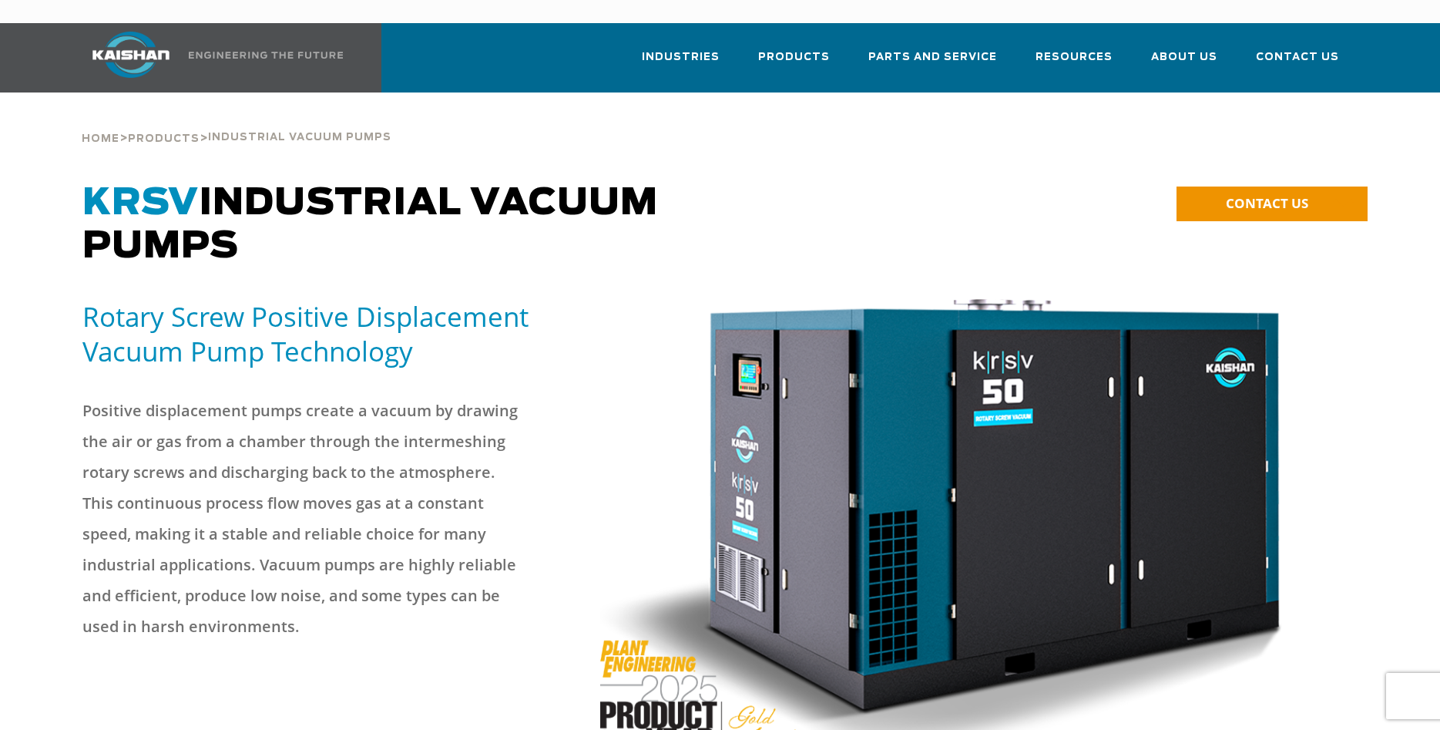
click at [929, 414] on img at bounding box center [941, 525] width 683 height 453
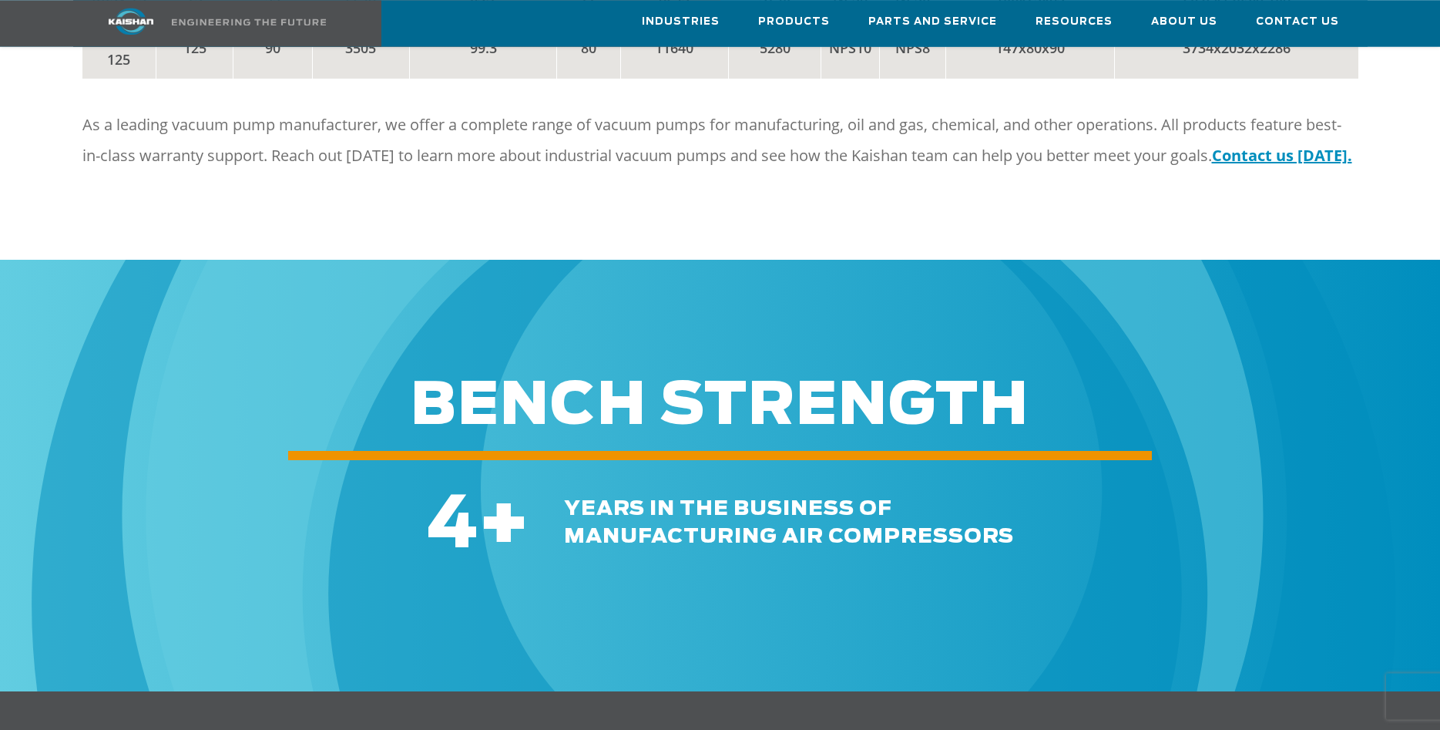
scroll to position [2753, 0]
